Goal: Information Seeking & Learning: Learn about a topic

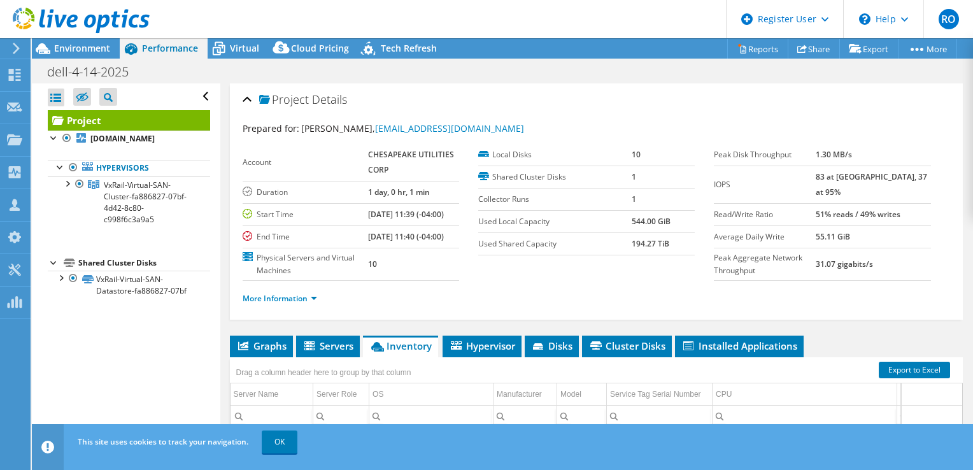
select select "USD"
click at [248, 53] on span "Virtual" at bounding box center [244, 48] width 29 height 12
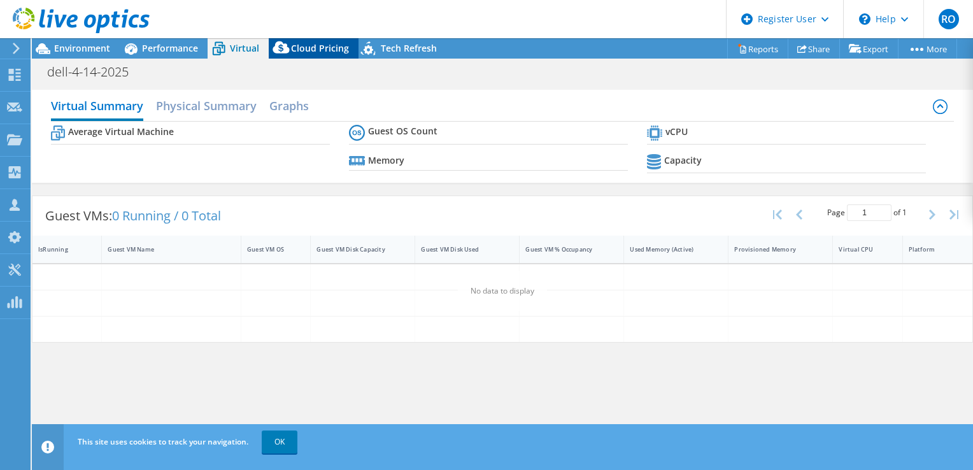
click at [291, 50] on icon at bounding box center [281, 50] width 25 height 25
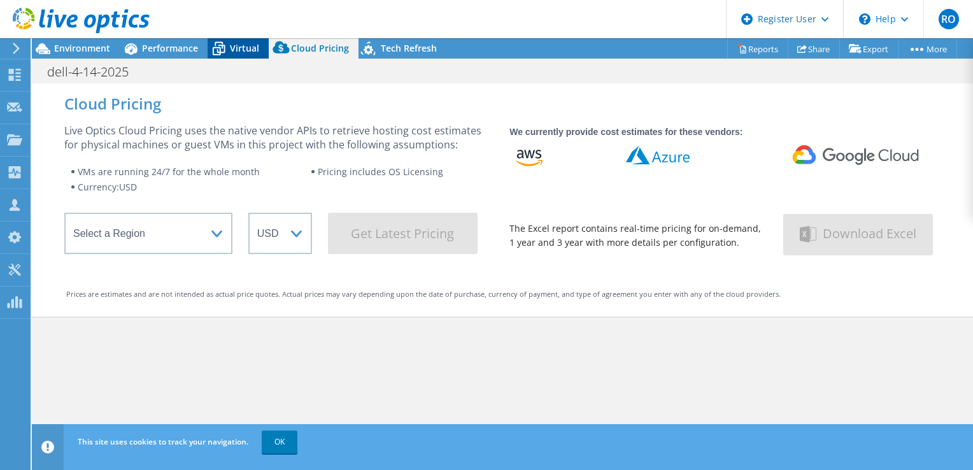
click at [242, 41] on div "Virtual" at bounding box center [238, 48] width 61 height 20
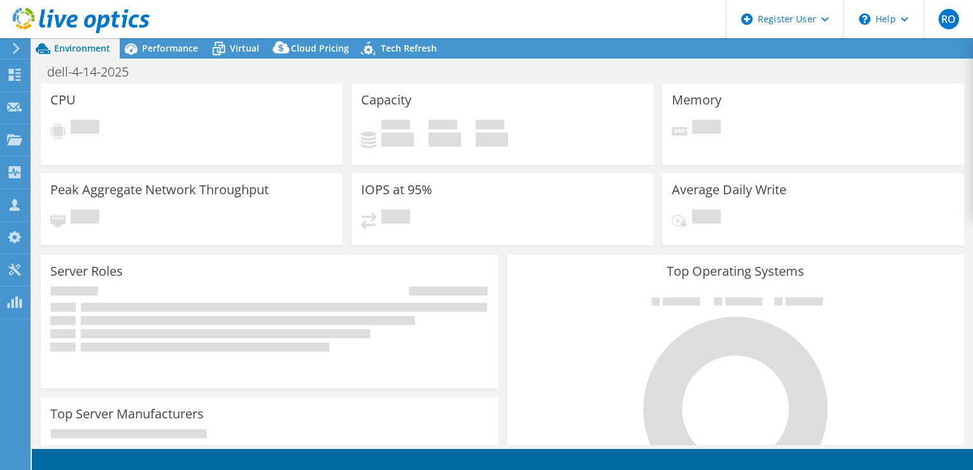
select select "USD"
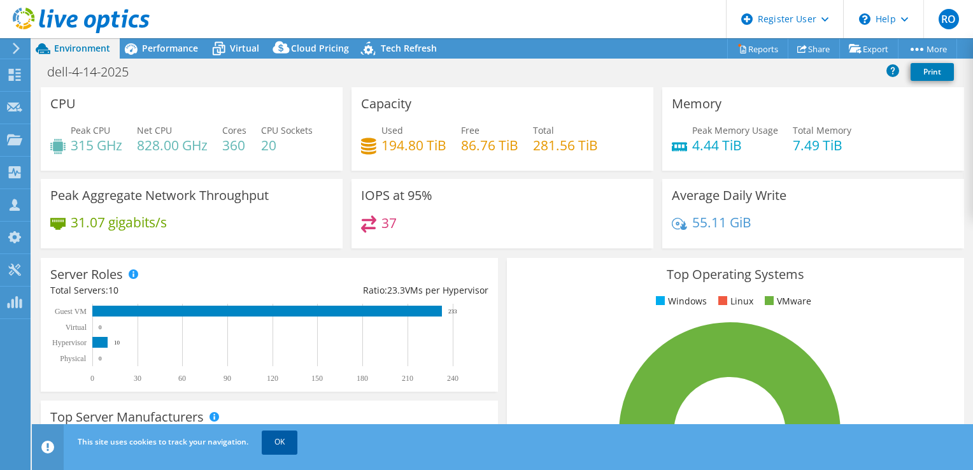
click at [264, 436] on link "OK" at bounding box center [280, 442] width 36 height 23
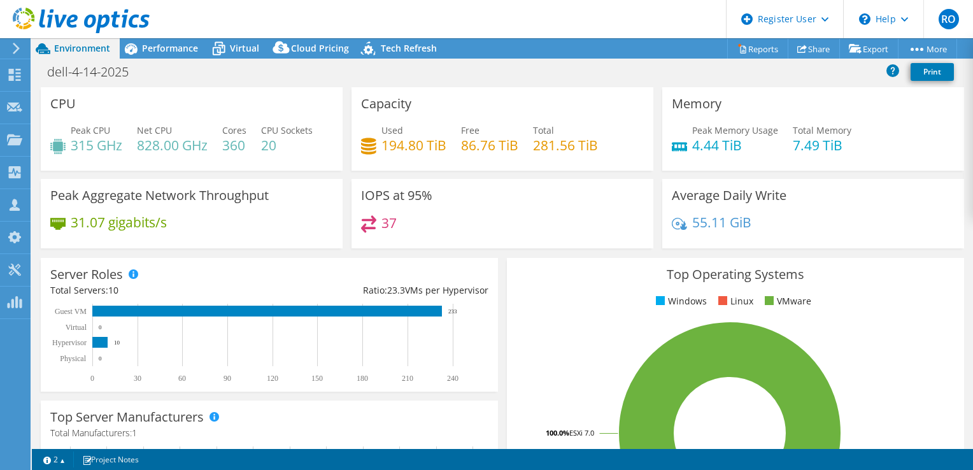
click at [493, 317] on div "Server Roles Physical Servers represent bare metal servers that were targets of…" at bounding box center [269, 325] width 466 height 143
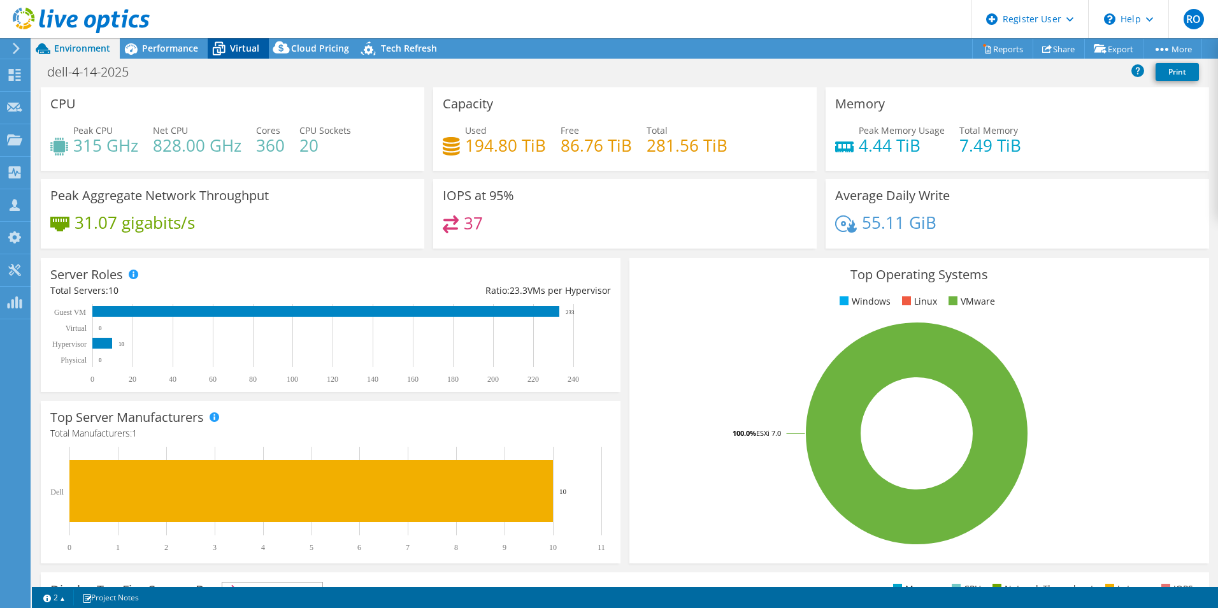
click at [258, 49] on span "Virtual" at bounding box center [244, 48] width 29 height 12
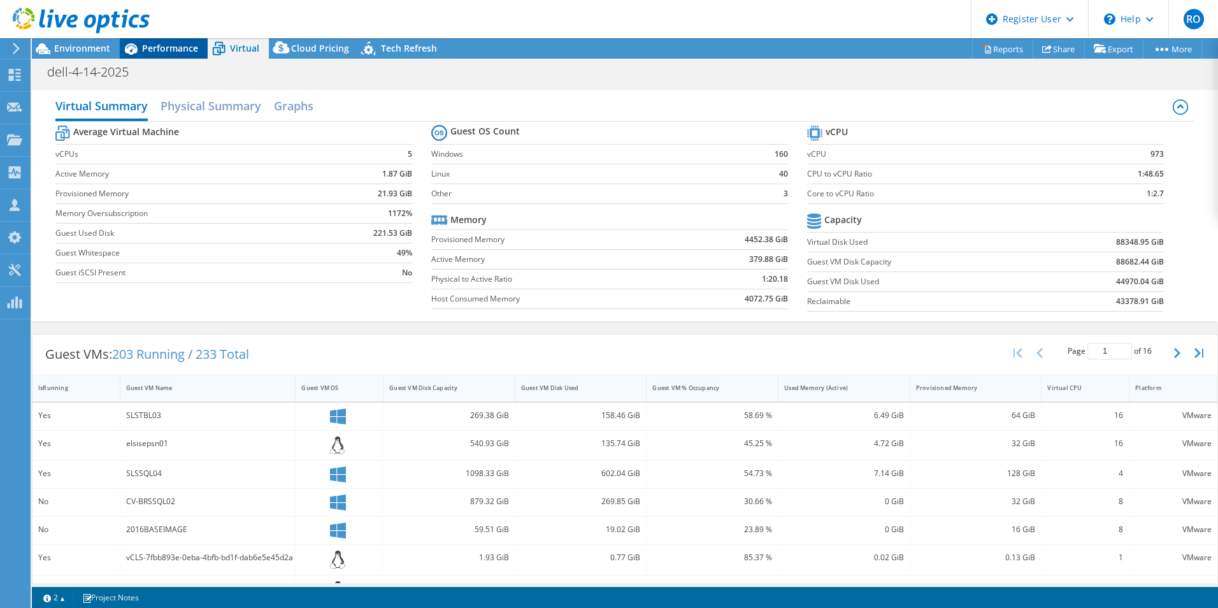
click at [182, 48] on span "Performance" at bounding box center [170, 48] width 56 height 12
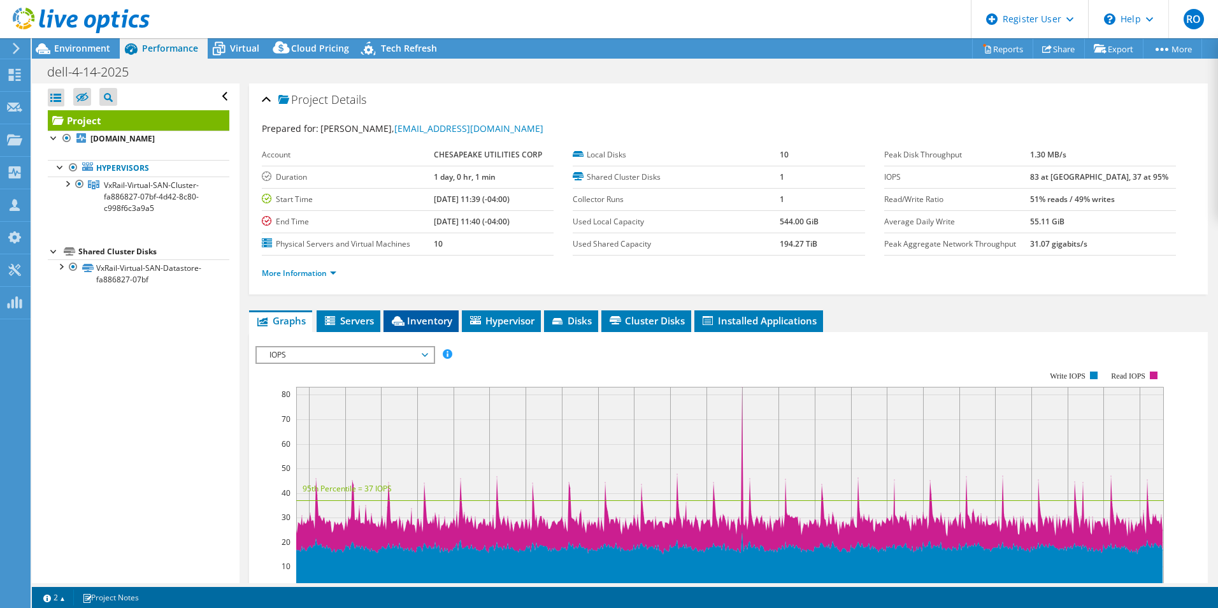
click at [427, 313] on li "Inventory" at bounding box center [421, 321] width 75 height 22
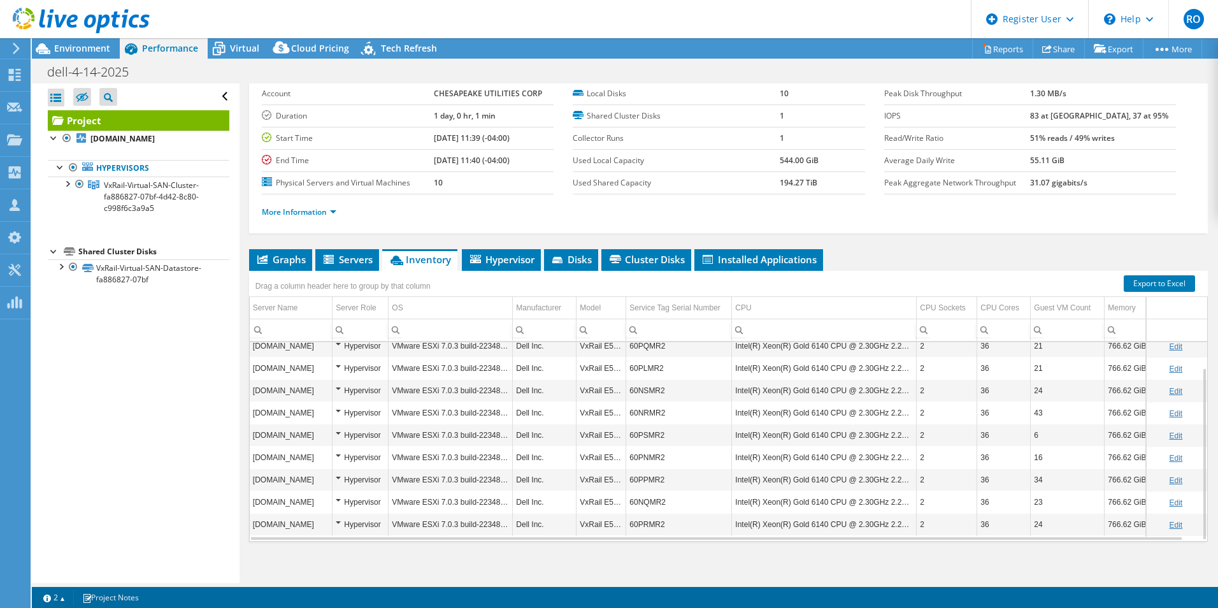
scroll to position [29, 0]
drag, startPoint x: 683, startPoint y: 505, endPoint x: 631, endPoint y: 505, distance: 52.2
click at [631, 470] on td "60NQMR2" at bounding box center [679, 503] width 106 height 22
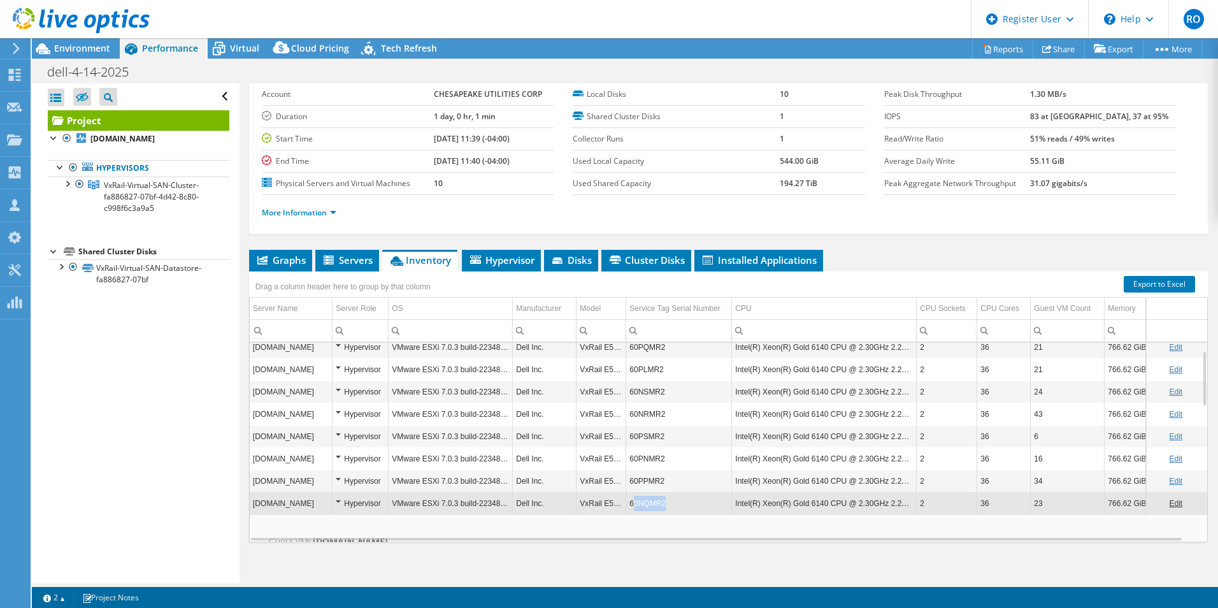
copy td "0NQMR2"
drag, startPoint x: 675, startPoint y: 501, endPoint x: 633, endPoint y: 506, distance: 43.0
click at [633, 470] on td "60NQMR2" at bounding box center [679, 503] width 106 height 22
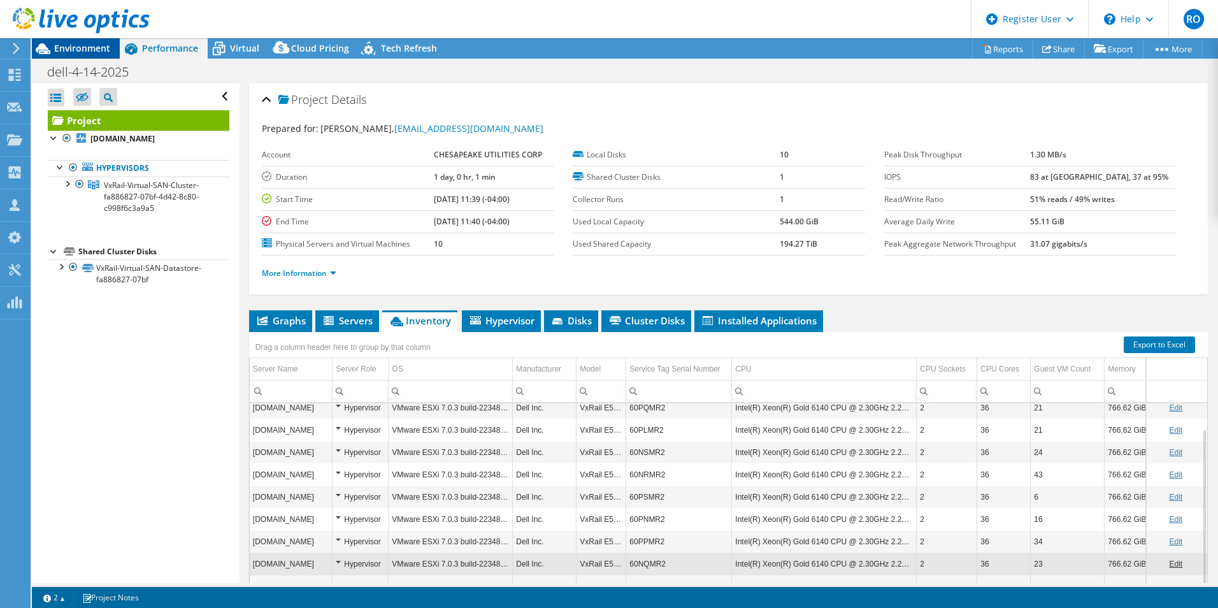
click at [73, 47] on span "Environment" at bounding box center [82, 48] width 56 height 12
